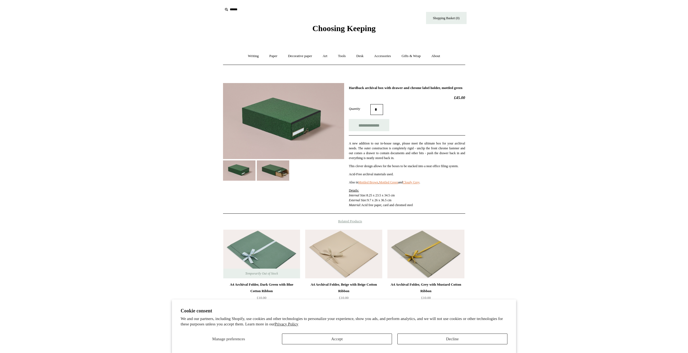
click at [313, 118] on img at bounding box center [283, 121] width 121 height 76
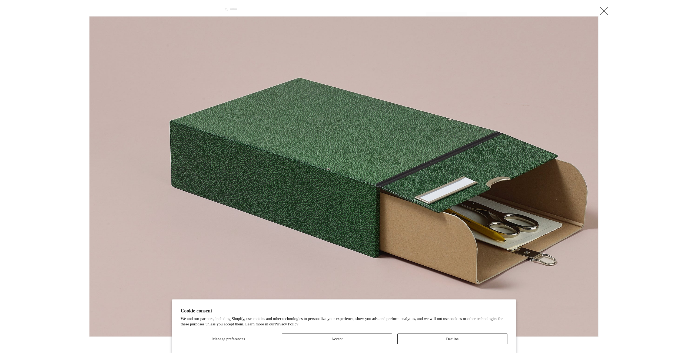
click at [601, 13] on link at bounding box center [603, 10] width 11 height 11
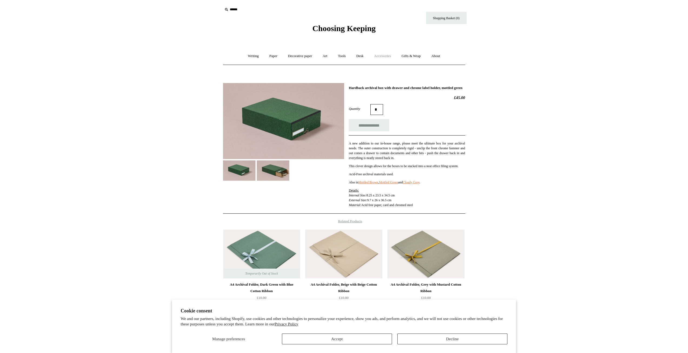
click at [380, 59] on link "Accessories +" at bounding box center [382, 56] width 26 height 14
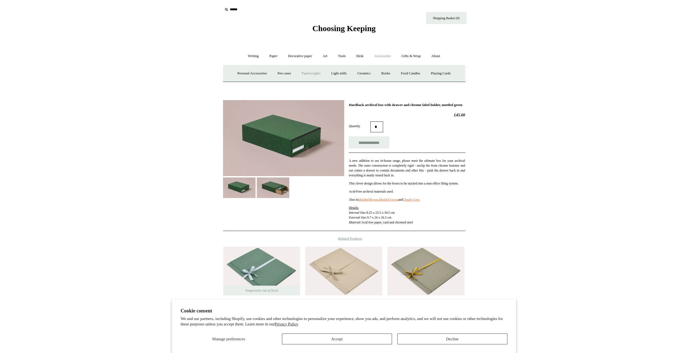
click at [316, 72] on link "Paperweights +" at bounding box center [311, 73] width 29 height 14
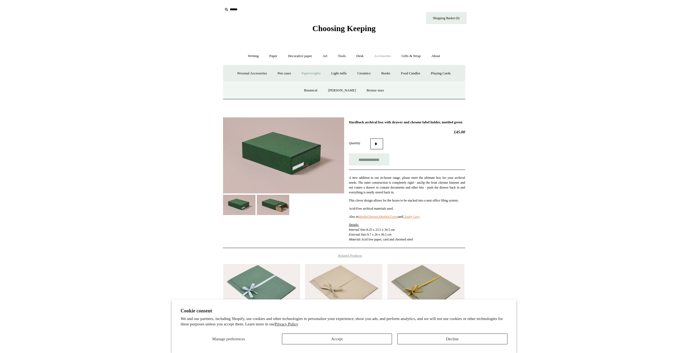
click at [312, 71] on link "Paperweights -" at bounding box center [311, 73] width 29 height 14
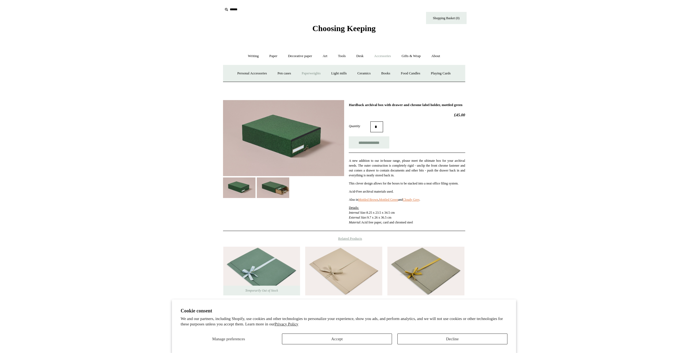
click at [312, 71] on link "Paperweights +" at bounding box center [311, 73] width 29 height 14
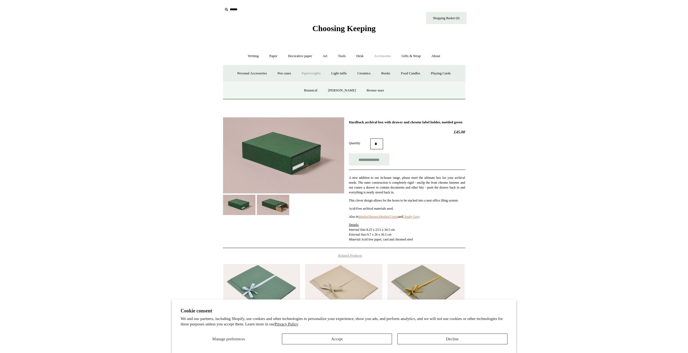
click at [323, 28] on span "Choosing Keeping" at bounding box center [343, 28] width 63 height 9
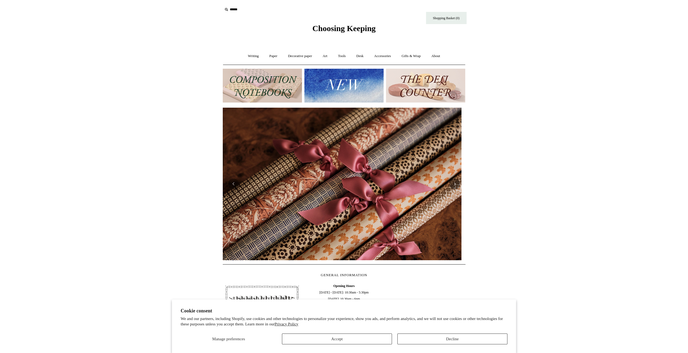
drag, startPoint x: 189, startPoint y: 134, endPoint x: 201, endPoint y: 32, distance: 102.8
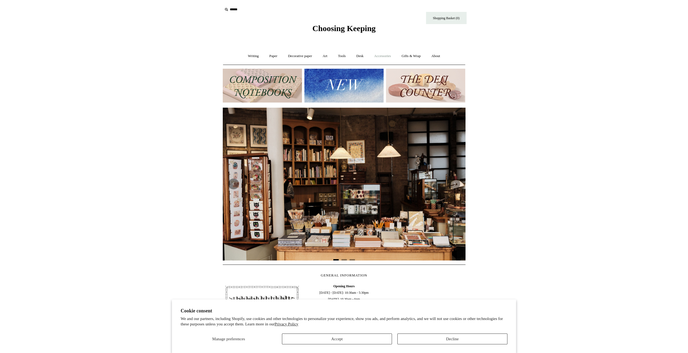
click at [378, 52] on link "Accessories +" at bounding box center [382, 56] width 26 height 14
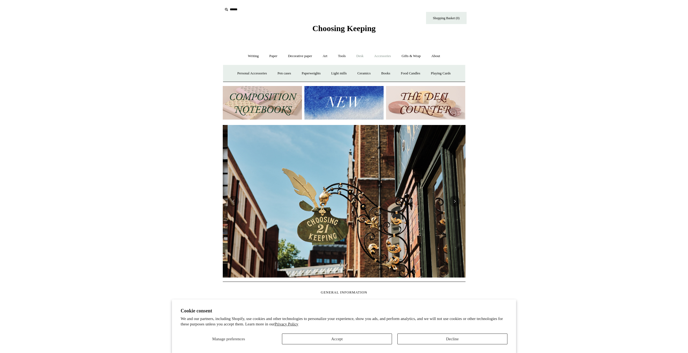
click at [360, 56] on link "Desk +" at bounding box center [359, 56] width 17 height 14
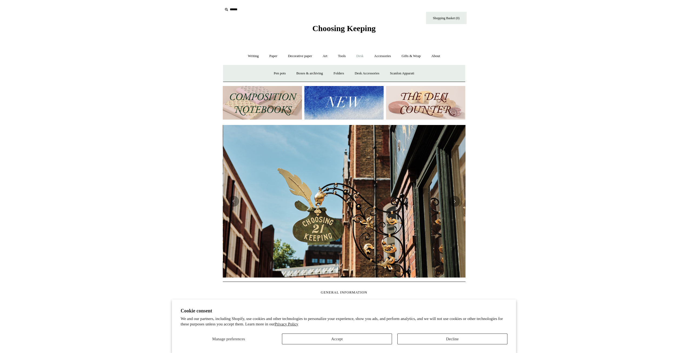
scroll to position [0, 243]
click at [310, 72] on link "Boxes & archiving" at bounding box center [309, 73] width 36 height 14
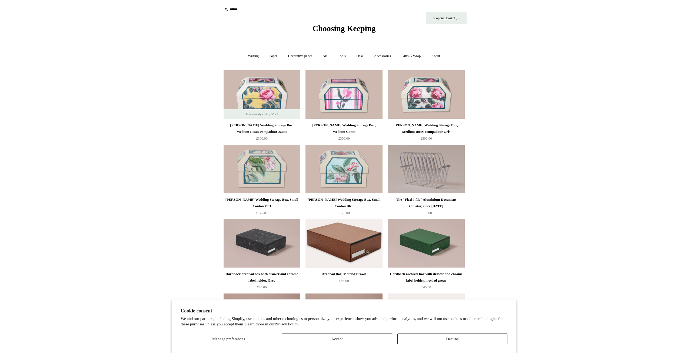
drag, startPoint x: 498, startPoint y: 166, endPoint x: 478, endPoint y: 109, distance: 61.4
